Goal: Task Accomplishment & Management: Manage account settings

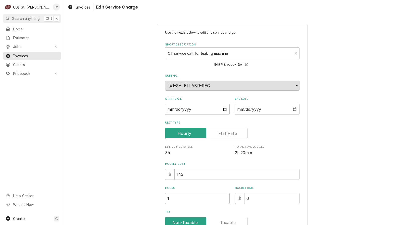
scroll to position [151, 0]
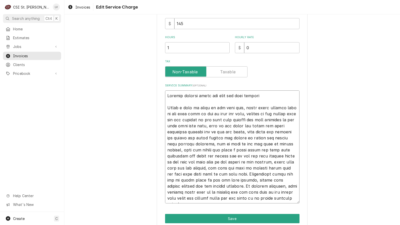
click at [165, 109] on textarea "Service Summary ( optional )" at bounding box center [232, 146] width 134 height 113
click at [264, 94] on textarea "Service Summary ( optional )" at bounding box center [232, 146] width 134 height 113
type textarea "Machine leaking water and will not stop leaking Found a pool of water in the ba…"
type textarea "x"
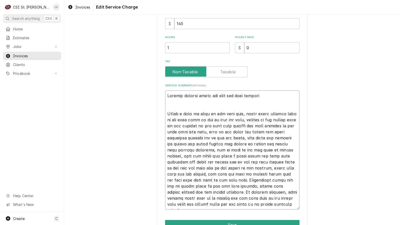
type textarea "Machine leaking water and will not stop leaking Found a pool of water in the ba…"
type textarea "x"
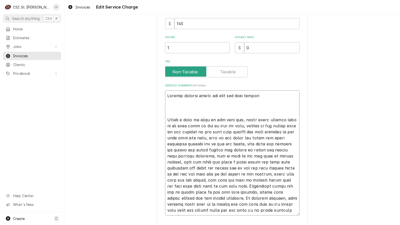
paste textarea "Unit operated for about an hour, reached 500°F, and functioned properly. No sig…"
type textarea "Machine leaking water and will not stop leaking Unit operated for about an hour…"
type textarea "x"
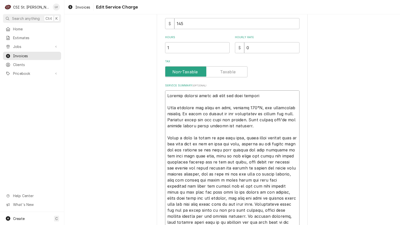
click at [259, 96] on textarea "Service Summary ( optional )" at bounding box center [232, 161] width 134 height 143
type textarea "Machine leaking water and will not stop leaking. Unit operated for about an hou…"
type textarea "x"
type textarea "Machine leaking water and will not stop leaking. Unit operated for about an hou…"
type textarea "x"
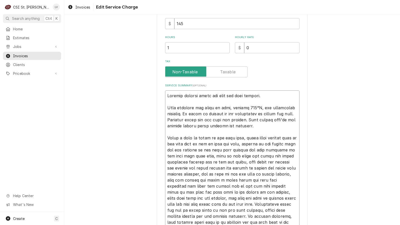
type textarea "Machine leaking water and will not stop leaking. Unit operated for about an hou…"
type textarea "x"
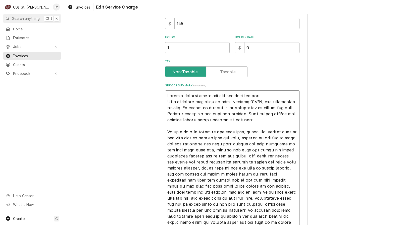
type textarea "Machine leaking water and will not stop leaking. Unit operated for about an hou…"
type textarea "x"
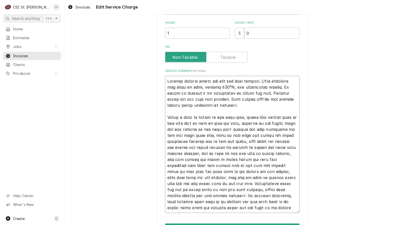
scroll to position [197, 0]
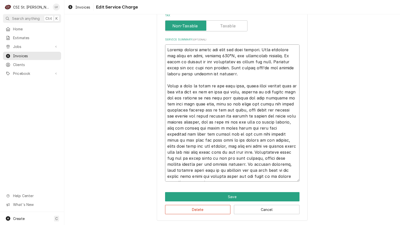
drag, startPoint x: 164, startPoint y: 132, endPoint x: 305, endPoint y: 181, distance: 149.2
click at [305, 181] on div "Use the fields below to edit this service charge Short Description OT service c…" at bounding box center [232, 24] width 151 height 394
type textarea "Machine leaking water and will not stop leaking. Unit operated for about an hou…"
type textarea "x"
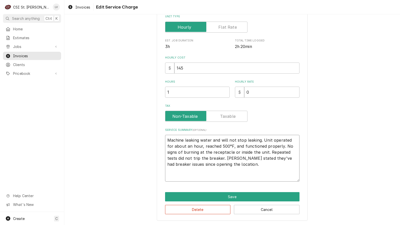
scroll to position [106, 0]
drag, startPoint x: 210, startPoint y: 164, endPoint x: 162, endPoint y: 133, distance: 56.7
click at [163, 134] on div "Use the fields below to edit this service charge Short Description OT service c…" at bounding box center [232, 69] width 151 height 303
type textarea "x"
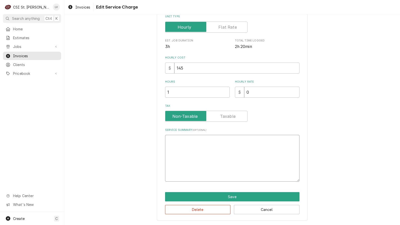
scroll to position [82, 0]
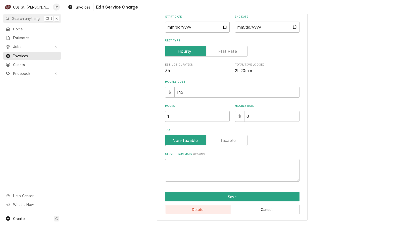
click at [198, 210] on button "Delete" at bounding box center [198, 209] width 66 height 9
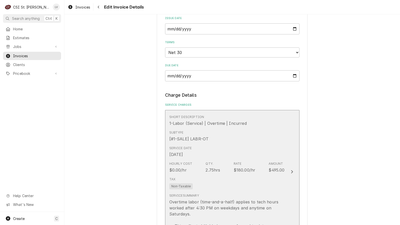
click at [217, 138] on div "Subtype [#1-SALE] LABR-OT" at bounding box center [226, 136] width 115 height 16
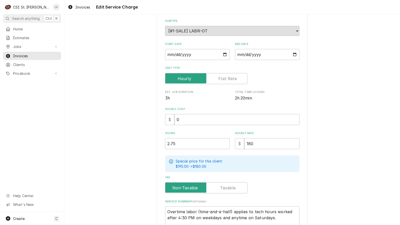
scroll to position [108, 0]
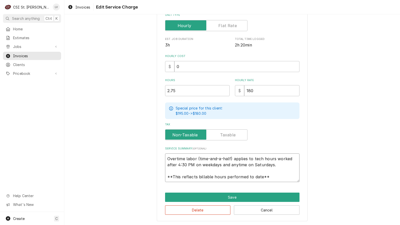
drag, startPoint x: 164, startPoint y: 156, endPoint x: 293, endPoint y: 177, distance: 130.7
click at [293, 178] on textarea "Overtime labor (time-and-a-half) applies to tech hours worked after 4:30 PM on …" at bounding box center [232, 168] width 134 height 29
paste textarea "Machine leaking water and will not stop leaking. Unit operated for about an hou…"
type textarea "x"
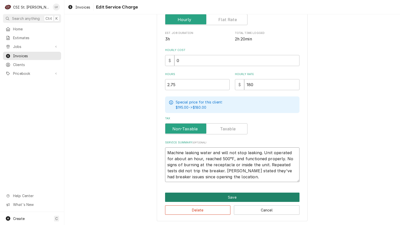
type textarea "Machine leaking water and will not stop leaking. Unit operated for about an hou…"
click at [223, 198] on button "Save" at bounding box center [232, 197] width 134 height 9
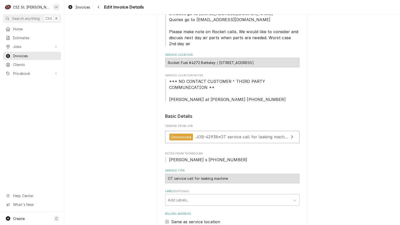
scroll to position [40, 0]
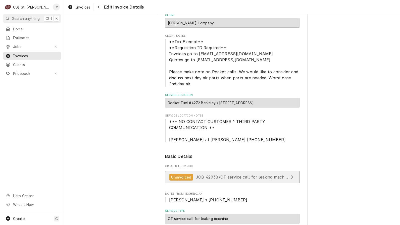
click at [249, 177] on span "JOB-42938 • OT service call for leaking machine" at bounding box center [243, 177] width 95 height 5
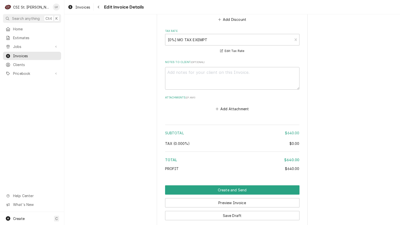
scroll to position [820, 0]
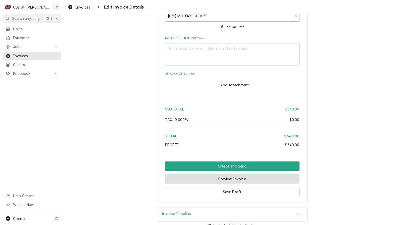
click at [235, 174] on button "Preview Invoice" at bounding box center [232, 178] width 134 height 9
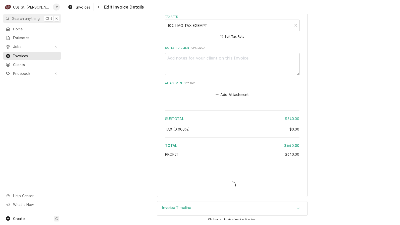
scroll to position [804, 0]
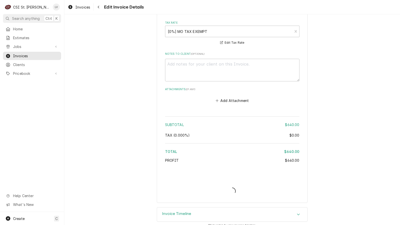
type textarea "x"
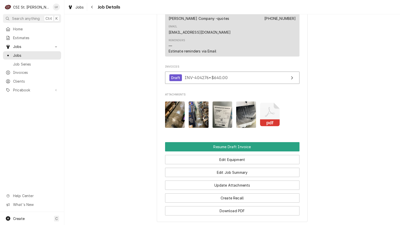
scroll to position [553, 0]
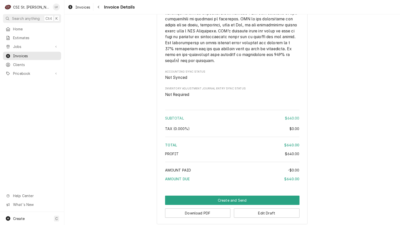
scroll to position [749, 0]
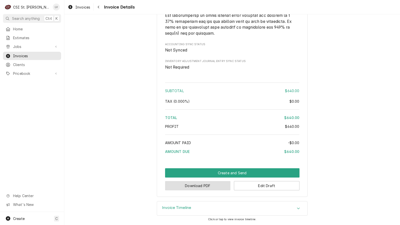
click at [200, 182] on button "Download PDF" at bounding box center [198, 185] width 66 height 9
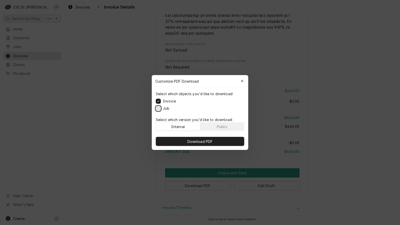
drag, startPoint x: 156, startPoint y: 108, endPoint x: 163, endPoint y: 114, distance: 8.4
click at [157, 108] on button "Job" at bounding box center [158, 108] width 5 height 5
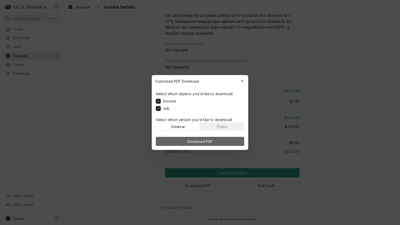
click at [204, 140] on span "Download PDF" at bounding box center [199, 141] width 27 height 5
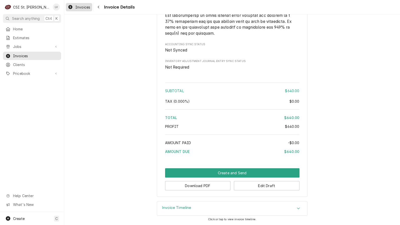
click at [81, 5] on span "Invoices" at bounding box center [82, 7] width 15 height 5
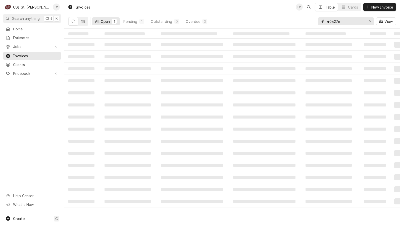
click at [352, 22] on input "404276" at bounding box center [346, 21] width 38 height 8
type input "404277"
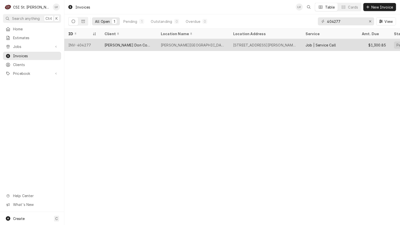
drag, startPoint x: 155, startPoint y: 43, endPoint x: 156, endPoint y: 49, distance: 5.9
click at [155, 43] on div "Edward Don Company" at bounding box center [129, 45] width 56 height 12
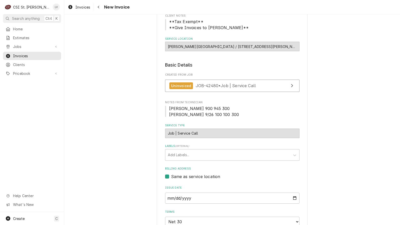
scroll to position [25, 0]
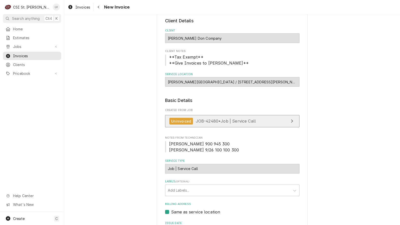
click at [199, 122] on span "JOB-42480 • Job | Service Call" at bounding box center [226, 121] width 60 height 5
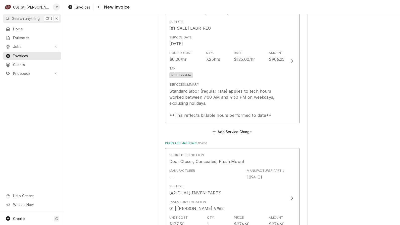
scroll to position [955, 0]
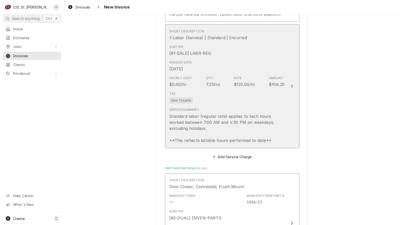
click at [220, 89] on div "Hourly Cost $0.00/hr Qty. 7.25hrs Rate $125.00/hr Amount $906.25" at bounding box center [226, 82] width 115 height 16
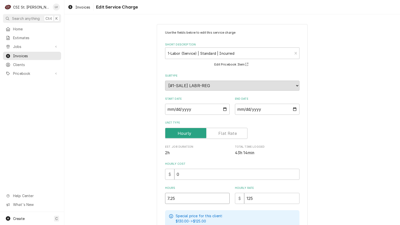
drag, startPoint x: 191, startPoint y: 199, endPoint x: 133, endPoint y: 195, distance: 57.2
click at [133, 195] on div "Use the fields below to edit this service charge Short Description 1-Labor (Ser…" at bounding box center [232, 177] width 336 height 314
type textarea "x"
type input "5"
type textarea "x"
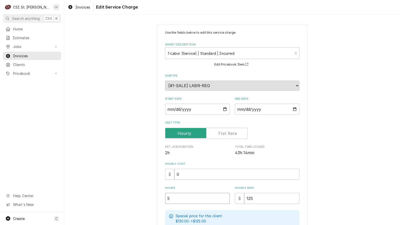
type input "5.2"
type textarea "x"
type input "5.25"
click at [105, 176] on div "Use the fields below to edit this service charge Short Description 1-Labor (Ser…" at bounding box center [232, 177] width 336 height 314
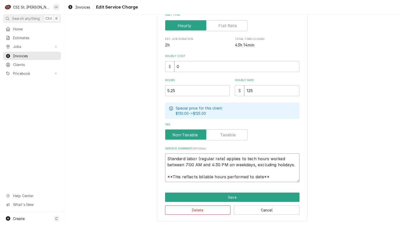
scroll to position [6, 0]
drag, startPoint x: 165, startPoint y: 158, endPoint x: 297, endPoint y: 182, distance: 134.5
click at [297, 182] on div "Use the fields below to edit this service charge Short Description 1-Labor (Ser…" at bounding box center [232, 68] width 151 height 305
type textarea "x"
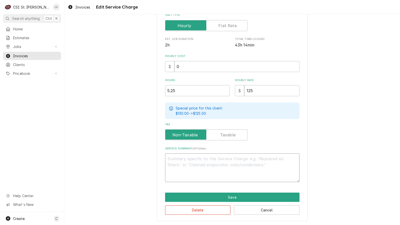
scroll to position [102, 0]
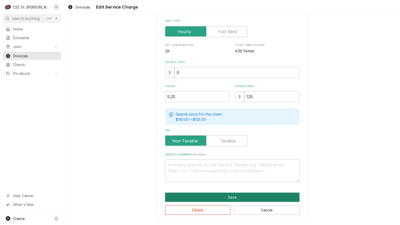
click at [239, 197] on button "Save" at bounding box center [232, 197] width 134 height 9
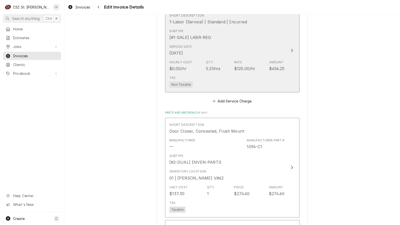
click at [230, 42] on div "Subtype [#1-SALE] LABR-REG" at bounding box center [226, 35] width 115 height 16
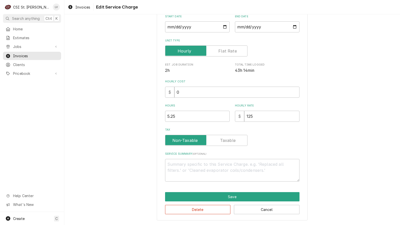
scroll to position [44, 0]
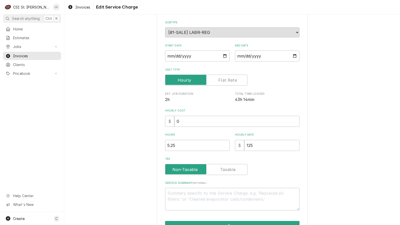
type textarea "x"
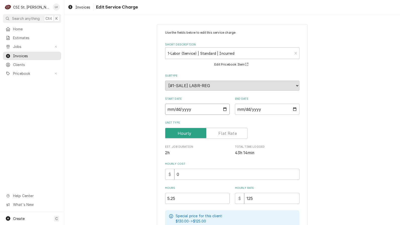
click at [175, 109] on input "2025-09-28" at bounding box center [197, 109] width 65 height 11
type textarea "x"
type input "2025-09-05"
type textarea "x"
click at [294, 109] on input "2025-09-28" at bounding box center [267, 109] width 65 height 11
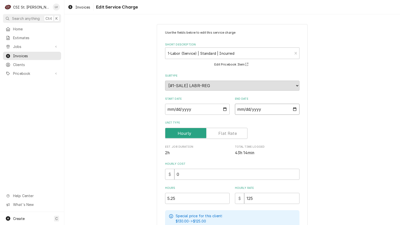
click at [243, 109] on input "2025-09-28" at bounding box center [267, 109] width 65 height 11
drag, startPoint x: 245, startPoint y: 110, endPoint x: 249, endPoint y: 124, distance: 14.2
click at [245, 110] on input "2025-09-28" at bounding box center [267, 109] width 65 height 11
type textarea "x"
type input "2025-09-05"
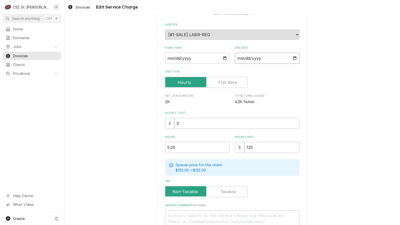
scroll to position [102, 0]
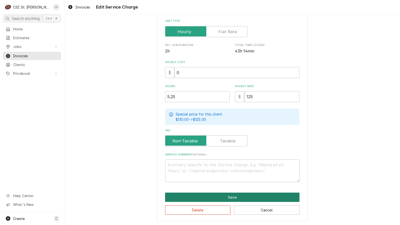
click at [232, 195] on button "Save" at bounding box center [232, 197] width 134 height 9
type textarea "x"
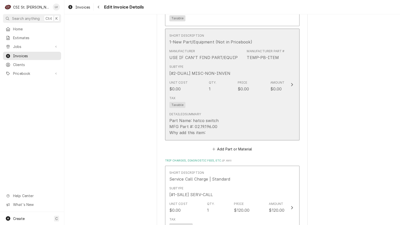
scroll to position [1037, 0]
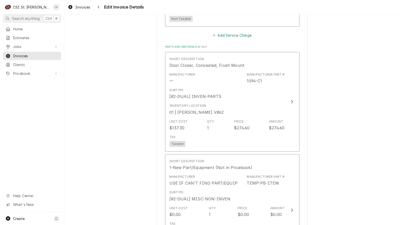
click at [217, 39] on button "Add Service Charge" at bounding box center [232, 35] width 41 height 7
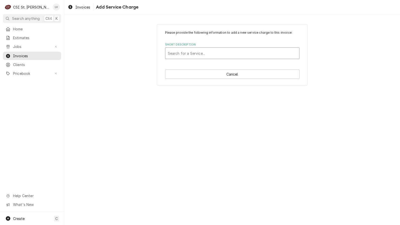
click at [202, 52] on div "Short Description" at bounding box center [232, 53] width 129 height 9
type input "double"
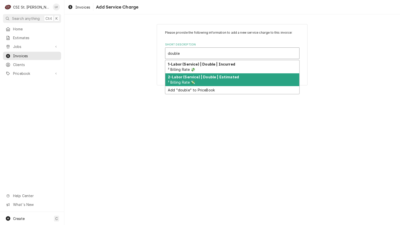
click at [191, 79] on div "2-Labor (Service) | Double | Estimated ² Billing Rate 💸" at bounding box center [232, 79] width 134 height 13
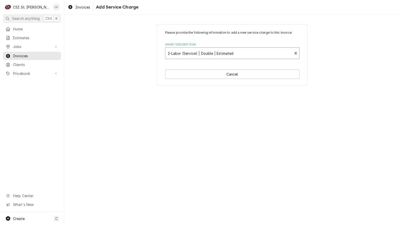
type textarea "x"
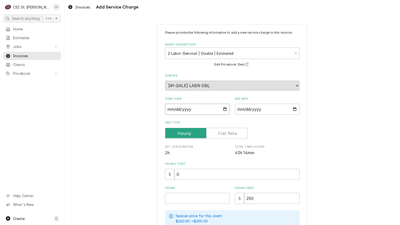
click at [167, 110] on input "Start Date" at bounding box center [197, 109] width 65 height 11
type input "0002-09-28"
type textarea "x"
type input "0020-09-28"
type textarea "x"
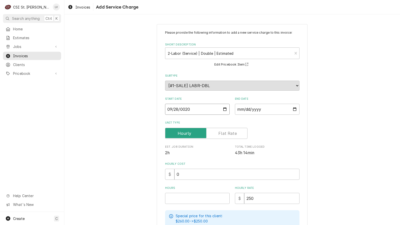
type input "0202-09-28"
type textarea "x"
type input "2025-09-28"
type textarea "x"
type input "0002-09-28"
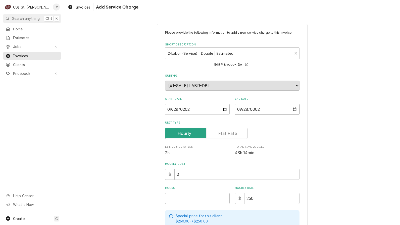
type textarea "x"
type input "0020-09-28"
type textarea "x"
type input "0202-09-28"
type textarea "x"
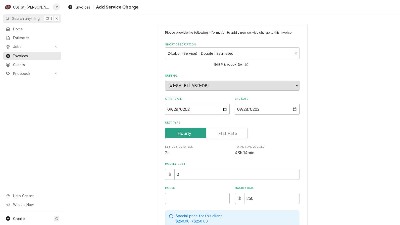
type input "2025-09-28"
click at [123, 154] on div "Please provide the following information to add a new service charge to this in…" at bounding box center [232, 170] width 336 height 301
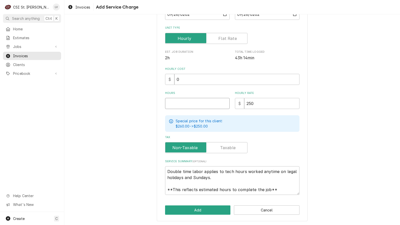
click at [177, 104] on input "Hours" at bounding box center [197, 103] width 65 height 11
type textarea "x"
type input "2"
drag, startPoint x: 164, startPoint y: 172, endPoint x: 309, endPoint y: 192, distance: 145.9
click at [309, 192] on div "Please provide the following information to add a new service charge to this in…" at bounding box center [232, 75] width 336 height 301
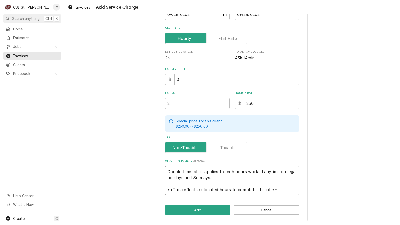
type textarea "x"
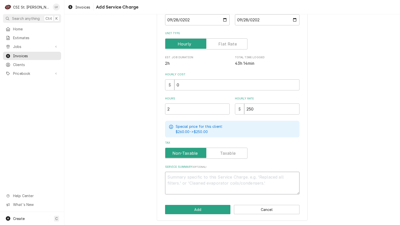
scroll to position [89, 0]
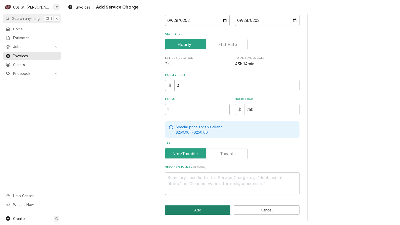
click at [208, 209] on button "Add" at bounding box center [198, 210] width 66 height 9
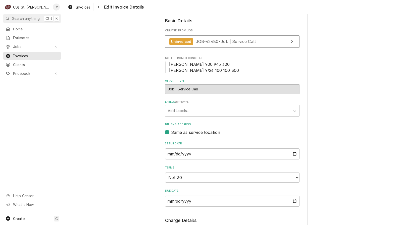
scroll to position [63, 0]
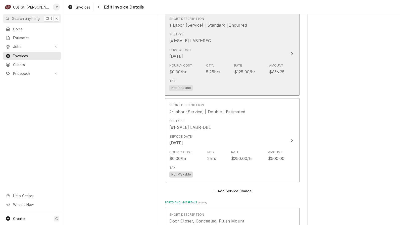
click at [234, 61] on div "Service Date Sep 5, 2025" at bounding box center [226, 54] width 115 height 16
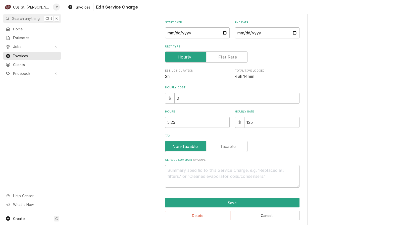
type textarea "x"
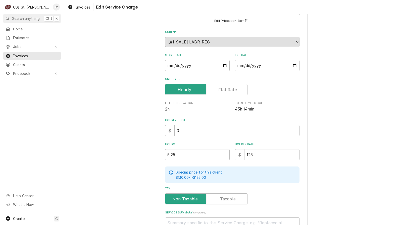
scroll to position [0, 0]
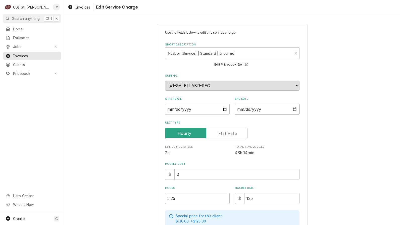
click at [245, 110] on input "2025-09-05" at bounding box center [267, 109] width 65 height 11
type input "2025-09-02"
type textarea "x"
type input "2025-09-26"
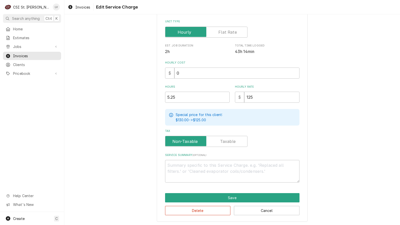
scroll to position [102, 0]
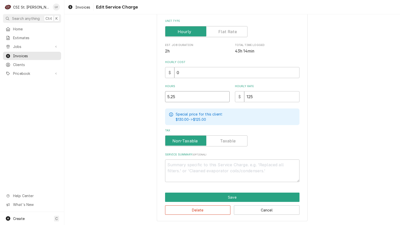
drag, startPoint x: 181, startPoint y: 97, endPoint x: 149, endPoint y: 104, distance: 33.6
click at [149, 104] on div "Use the fields below to edit this service charge Short Description 1-Labor (Ser…" at bounding box center [232, 72] width 336 height 308
type textarea "x"
type input "7"
type textarea "x"
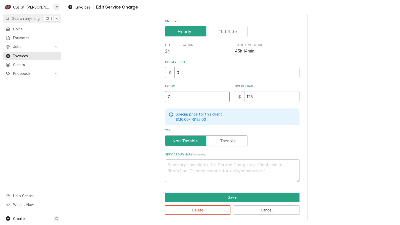
type input "7.2"
type textarea "x"
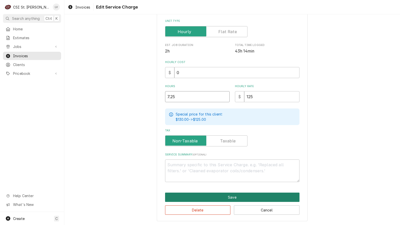
type input "7.25"
click at [205, 196] on button "Save" at bounding box center [232, 197] width 134 height 9
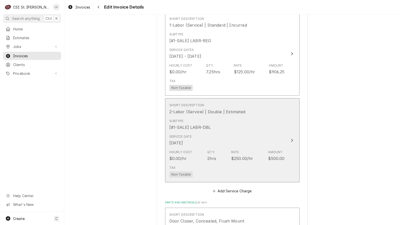
scroll to position [983, 0]
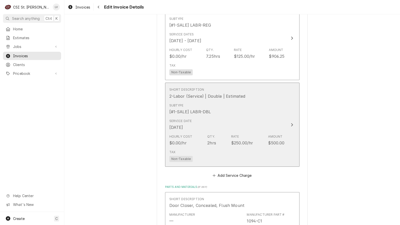
click at [209, 156] on div "Tax Non-Taxable" at bounding box center [226, 156] width 115 height 16
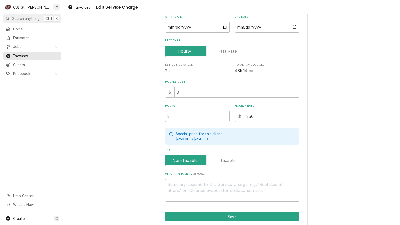
scroll to position [102, 0]
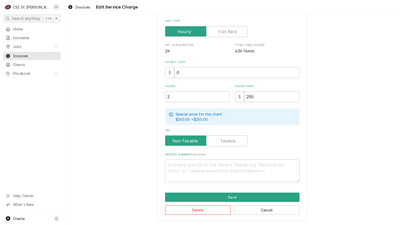
click at [194, 215] on div "Use the fields below to edit this service charge Short Description 2-Labor (Ser…" at bounding box center [232, 71] width 151 height 299
click at [197, 210] on button "Delete" at bounding box center [198, 210] width 66 height 9
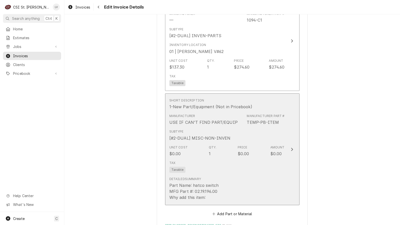
scroll to position [1115, 0]
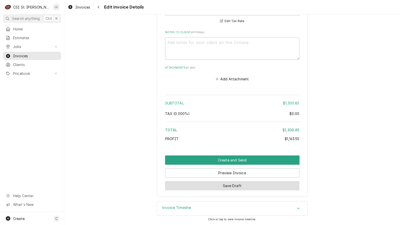
click at [201, 187] on button "Save Draft" at bounding box center [232, 185] width 134 height 9
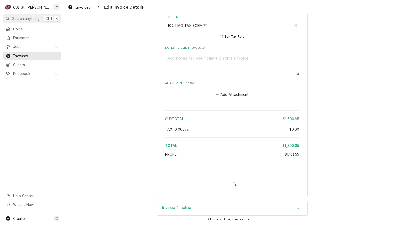
scroll to position [1445, 0]
type textarea "x"
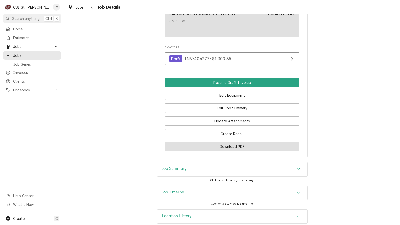
scroll to position [487, 0]
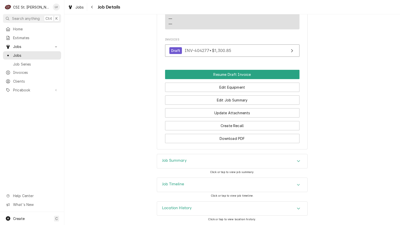
click at [215, 186] on div "Job Timeline" at bounding box center [232, 185] width 150 height 14
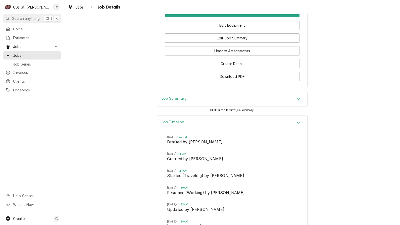
scroll to position [538, 0]
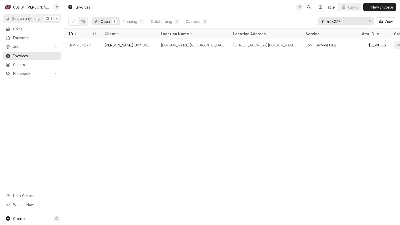
drag, startPoint x: 335, startPoint y: 21, endPoint x: 349, endPoint y: 23, distance: 14.4
click at [349, 23] on input "404277" at bounding box center [346, 21] width 38 height 8
type input "404287"
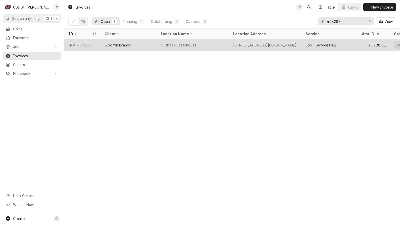
click at [165, 43] on div "Outback Steakhouse" at bounding box center [179, 44] width 36 height 5
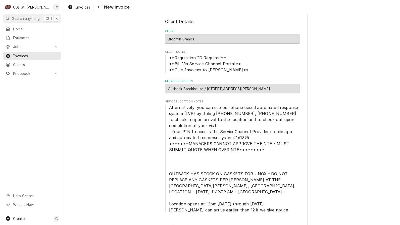
scroll to position [151, 0]
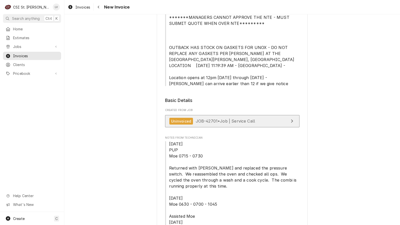
click at [215, 119] on span "JOB-42701 • Job | Service Call" at bounding box center [226, 121] width 60 height 5
drag, startPoint x: 80, startPoint y: 9, endPoint x: 83, endPoint y: 16, distance: 8.0
click at [80, 9] on span "Invoices" at bounding box center [82, 7] width 15 height 5
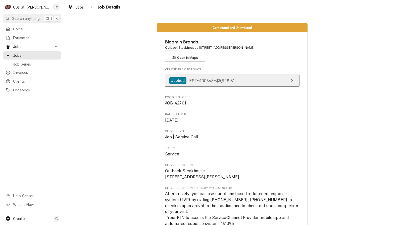
click at [207, 82] on span "EST-400663 • $5,928.81" at bounding box center [211, 80] width 45 height 5
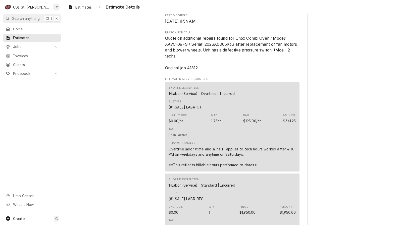
scroll to position [276, 0]
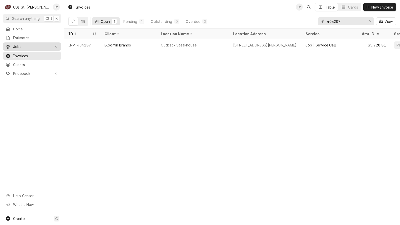
click at [28, 48] on div "Jobs" at bounding box center [32, 46] width 56 height 6
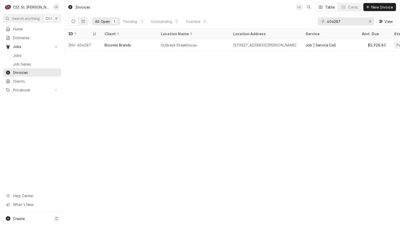
click at [130, 88] on div "Invoices LV Table Cards New Invoice All Open 1 Pending 1 Outstanding 0 Overdue …" at bounding box center [232, 112] width 336 height 225
click at [369, 21] on icon "Erase input" at bounding box center [370, 22] width 3 height 4
